Goal: Find specific page/section

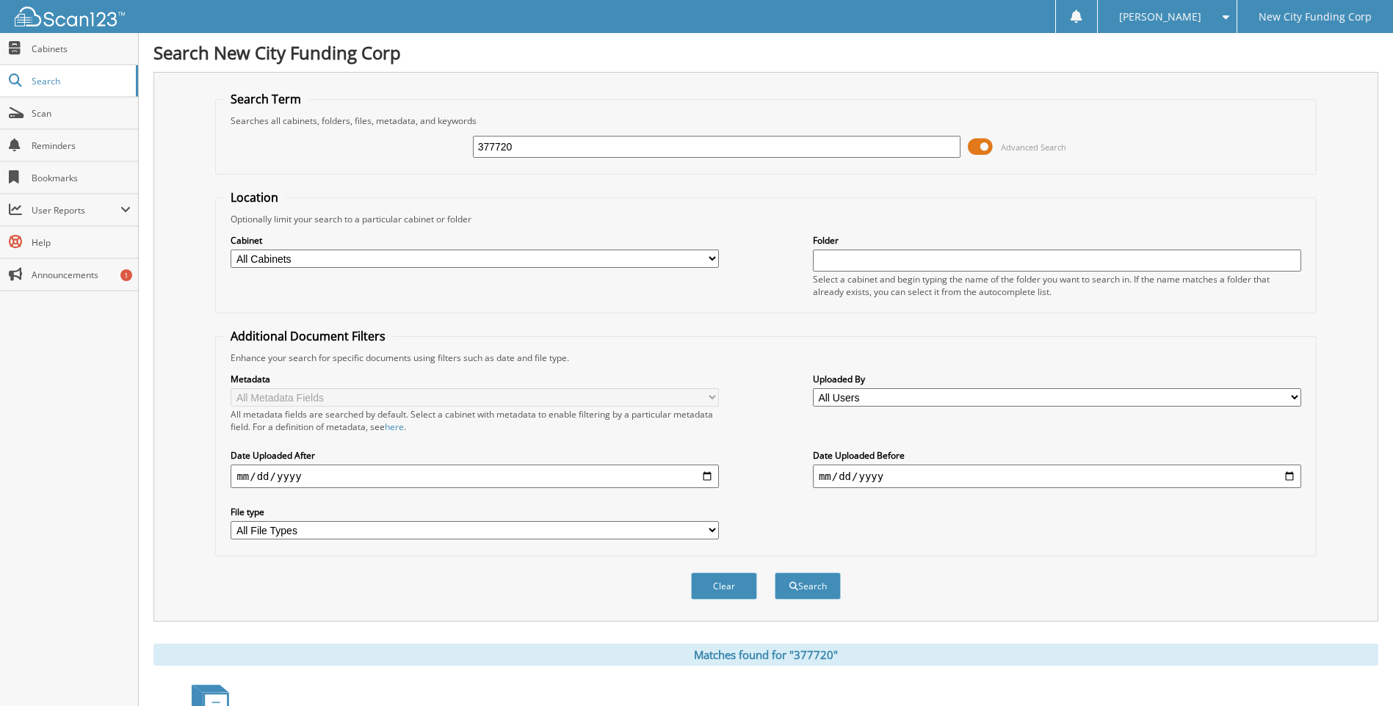
click at [571, 149] on input "377720" at bounding box center [717, 147] width 488 height 22
type input "348134"
click at [775, 573] on button "Search" at bounding box center [808, 586] width 66 height 27
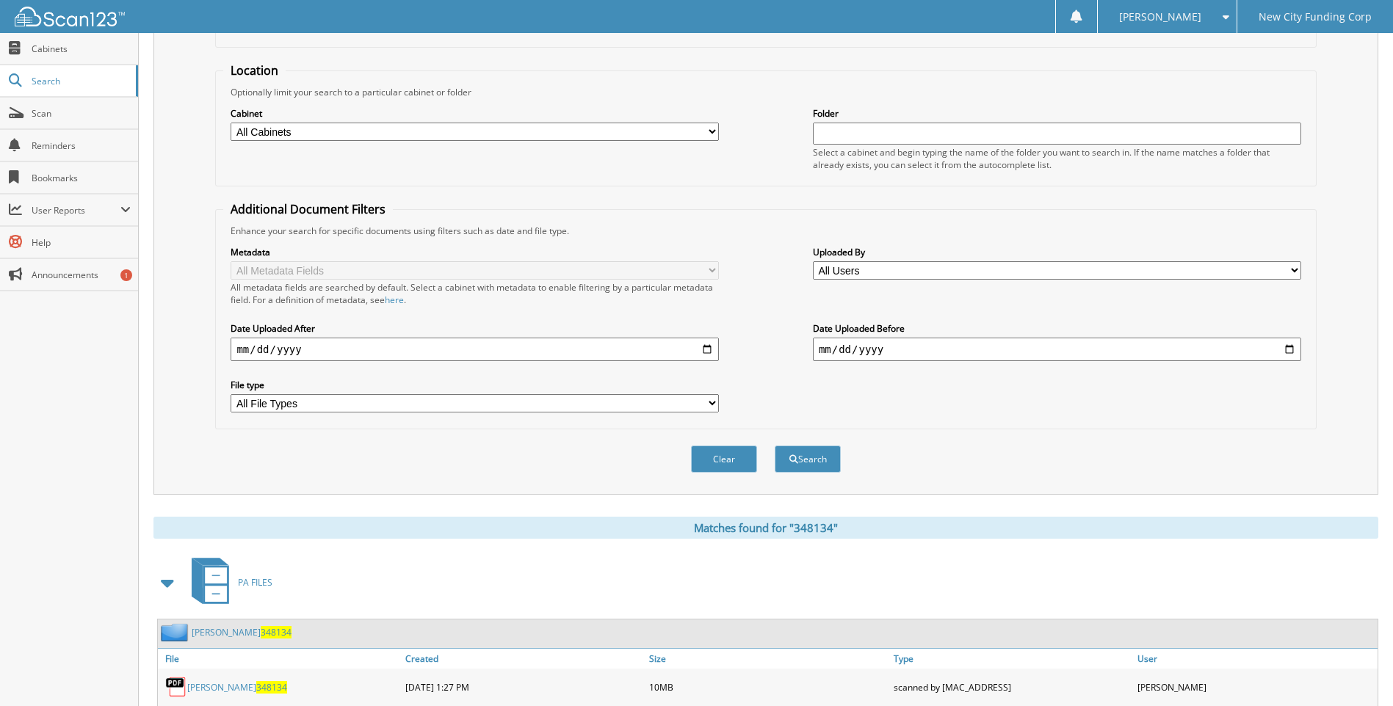
scroll to position [196, 0]
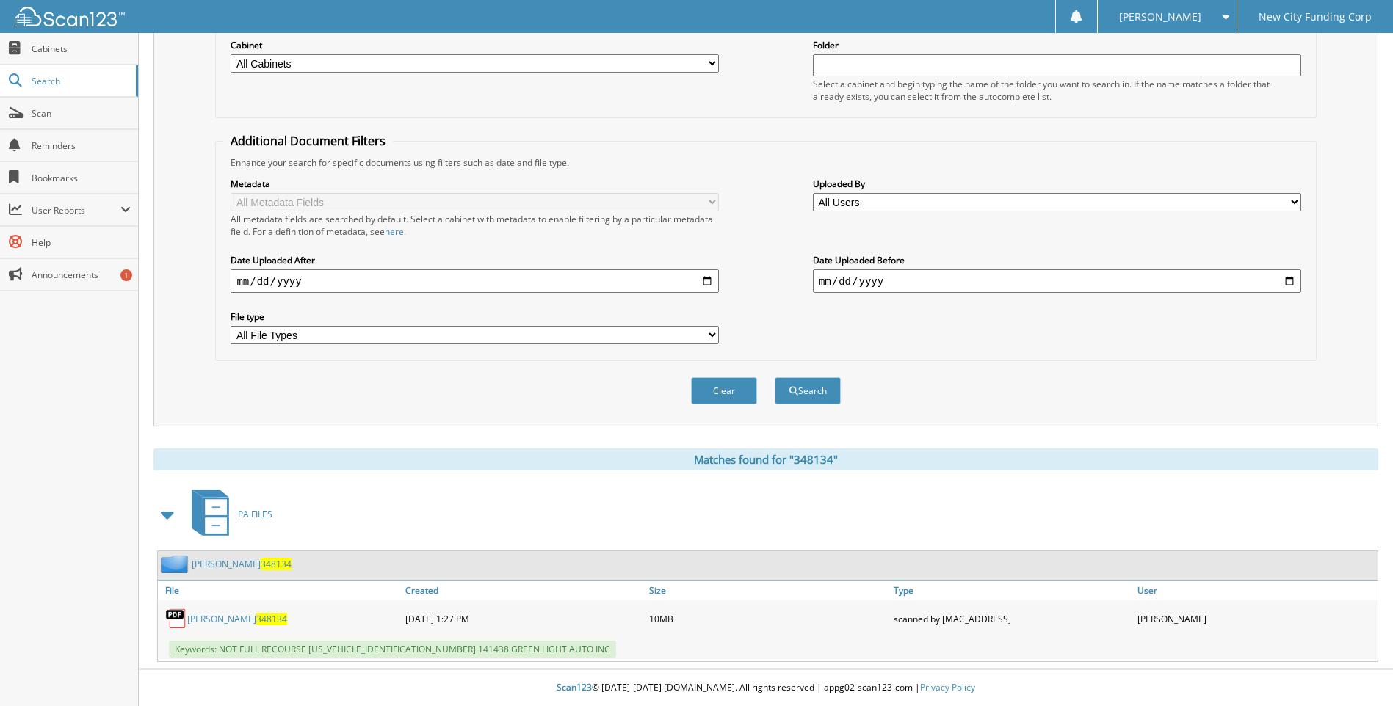
click at [256, 614] on span "348134" at bounding box center [271, 619] width 31 height 12
